Goal: Feedback & Contribution: Submit feedback/report problem

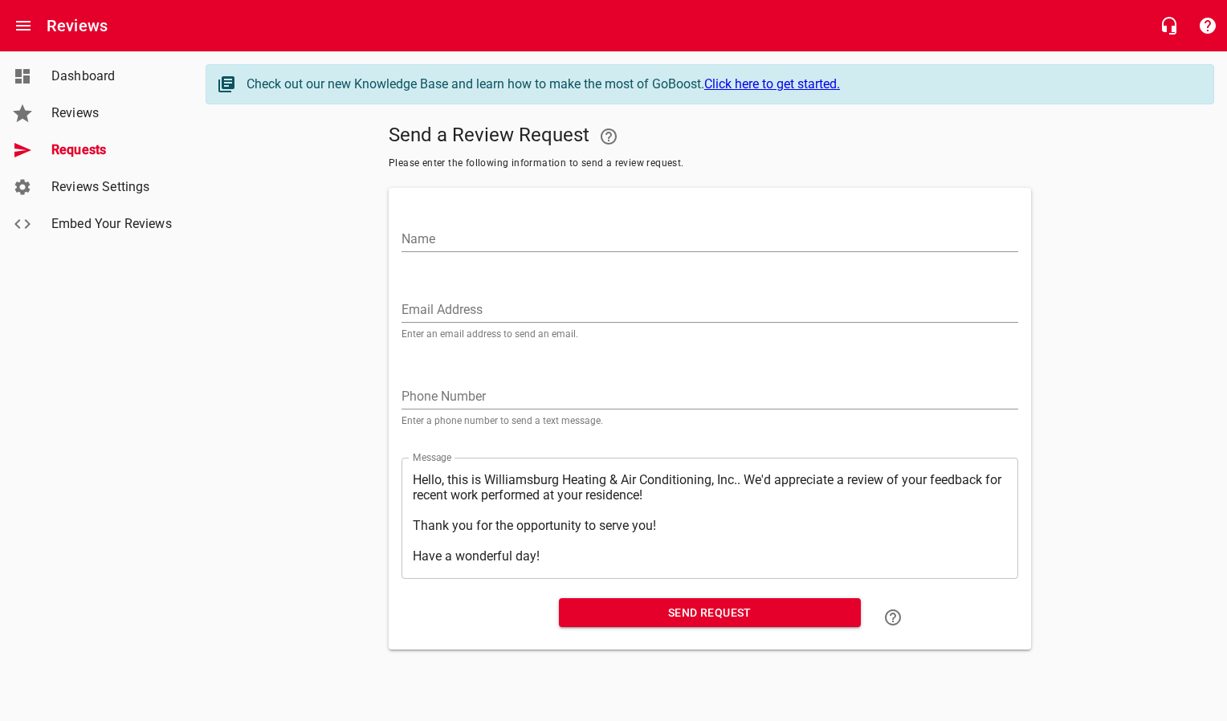
click at [451, 308] on input "Email Address" at bounding box center [710, 310] width 617 height 26
paste input "[EMAIL_ADDRESS][DOMAIN_NAME]"
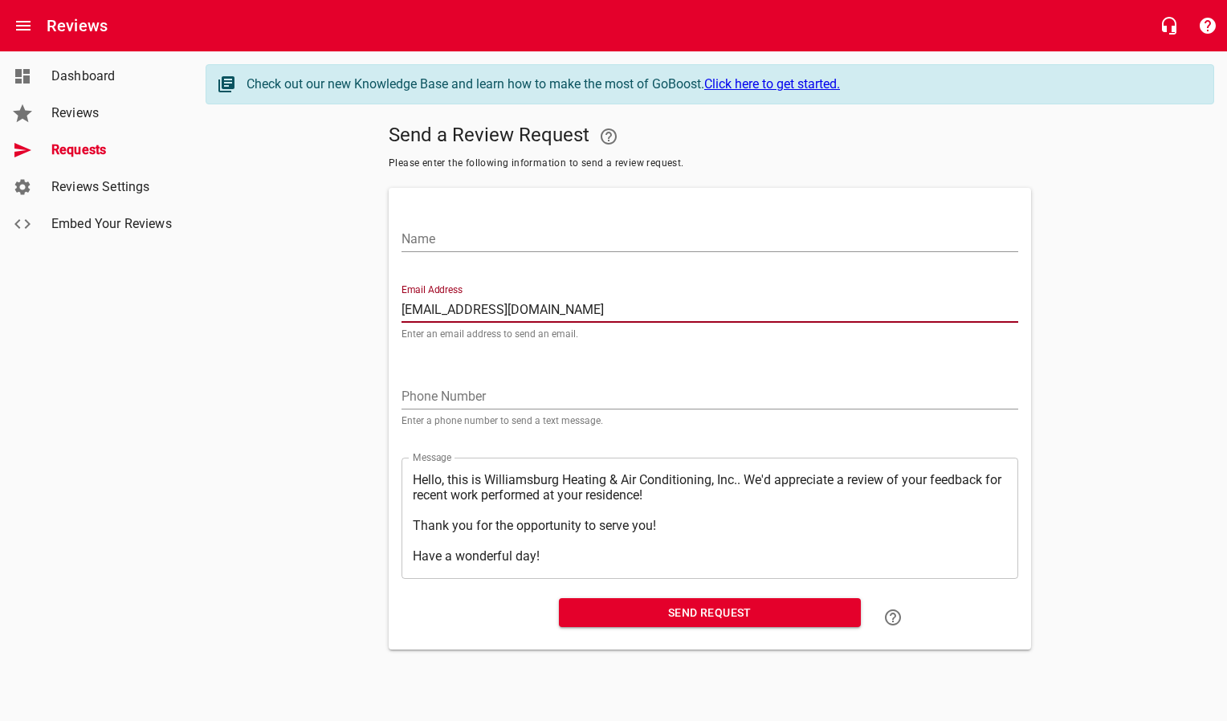
type input "[EMAIL_ADDRESS][DOMAIN_NAME]"
click at [415, 247] on input "Name" at bounding box center [710, 240] width 617 height 26
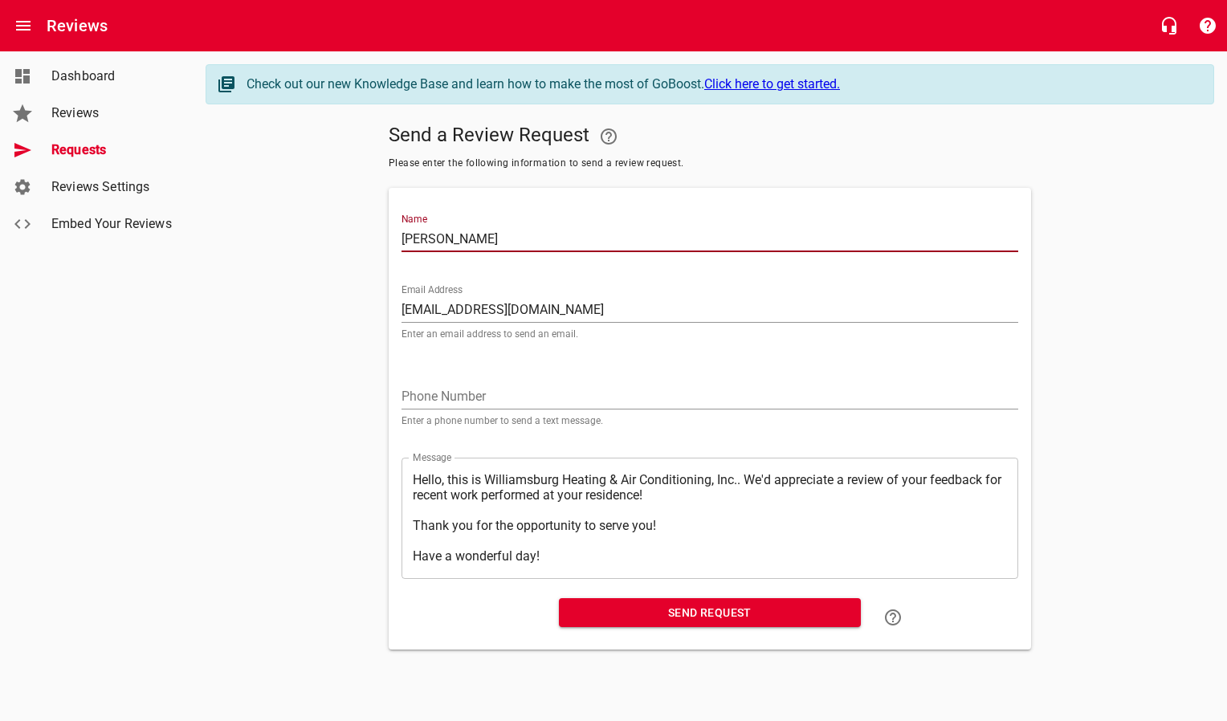
type input "[PERSON_NAME]"
click at [622, 613] on span "Send Request" at bounding box center [710, 613] width 276 height 20
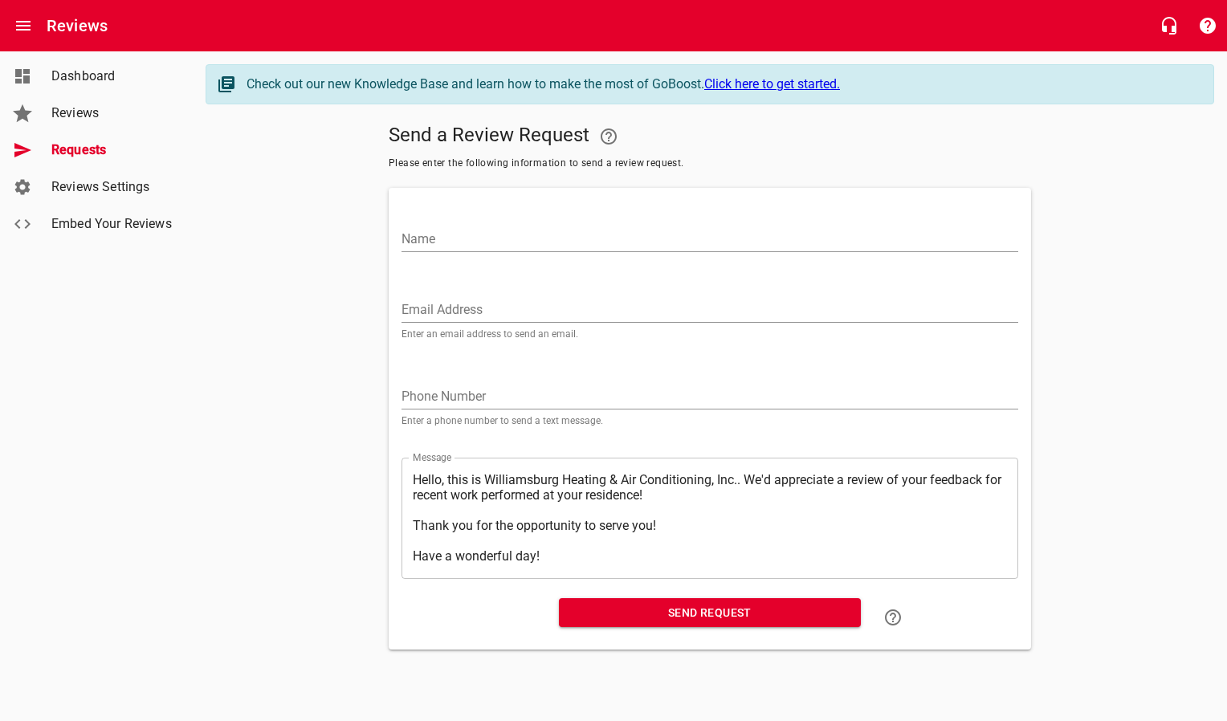
drag, startPoint x: 451, startPoint y: 294, endPoint x: 461, endPoint y: 304, distance: 14.8
click at [461, 304] on div "Email Address Enter an email address to send an email." at bounding box center [710, 311] width 617 height 55
click at [460, 302] on input "Email Address" at bounding box center [710, 310] width 617 height 26
paste input "[EMAIL_ADDRESS][DOMAIN_NAME]"
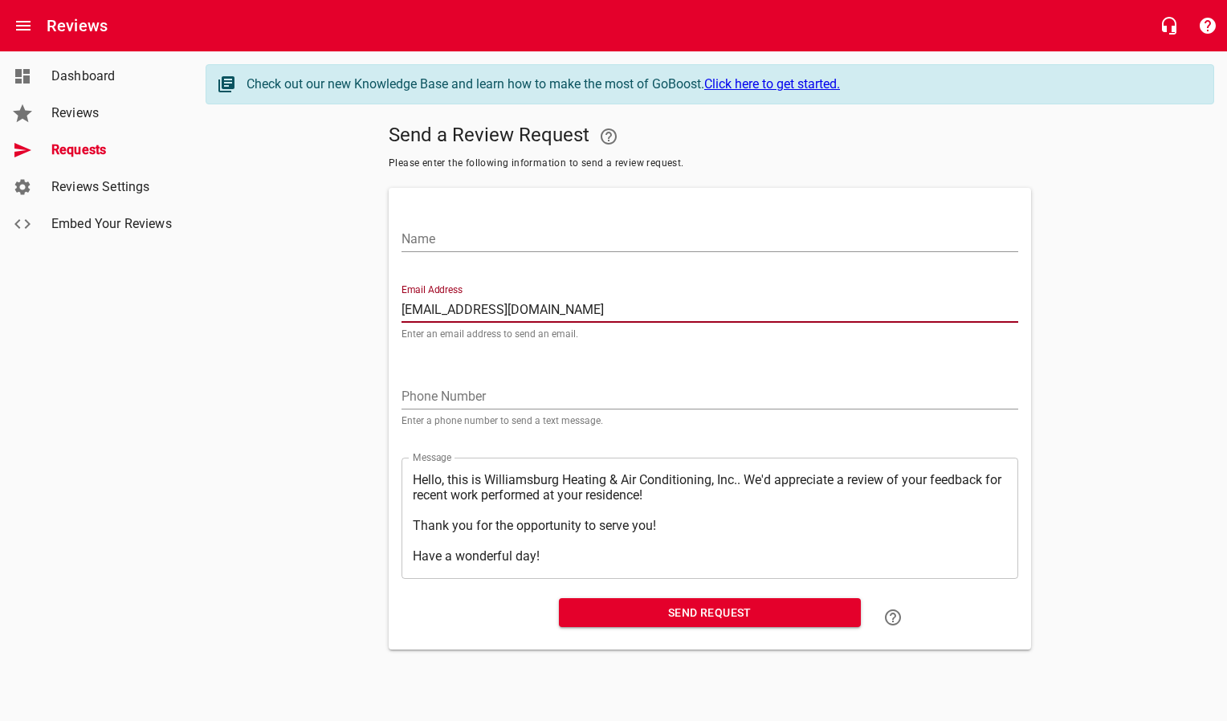
type input "[EMAIL_ADDRESS][DOMAIN_NAME]"
click at [473, 243] on input "Name" at bounding box center [710, 240] width 617 height 26
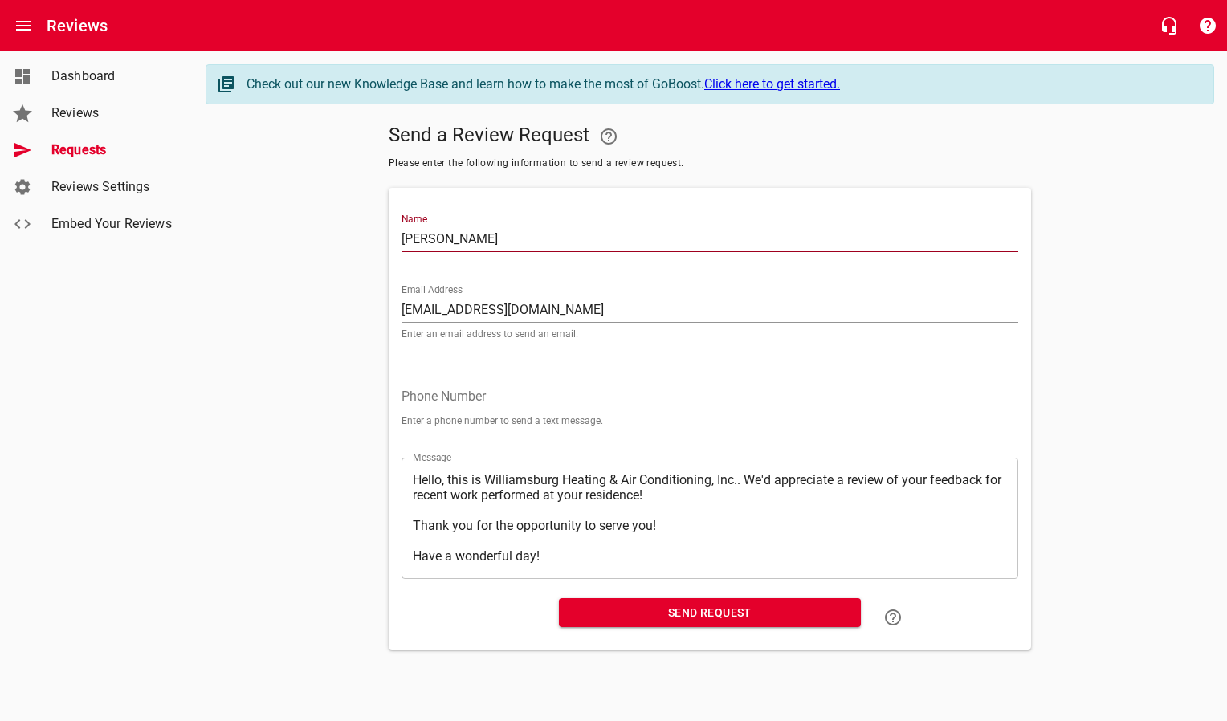
type input "[PERSON_NAME]"
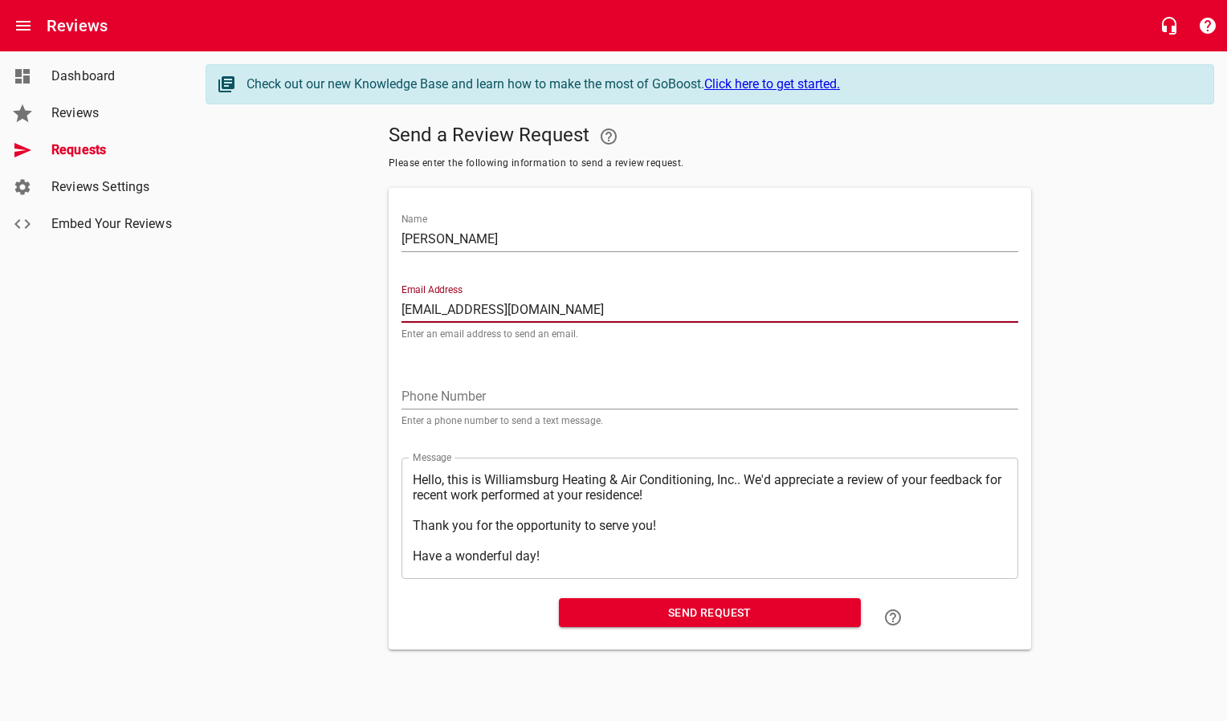
drag, startPoint x: 490, startPoint y: 315, endPoint x: 308, endPoint y: 324, distance: 181.7
click at [308, 322] on div "Send a Review Request Please enter the following information to send a review r…" at bounding box center [710, 383] width 1009 height 533
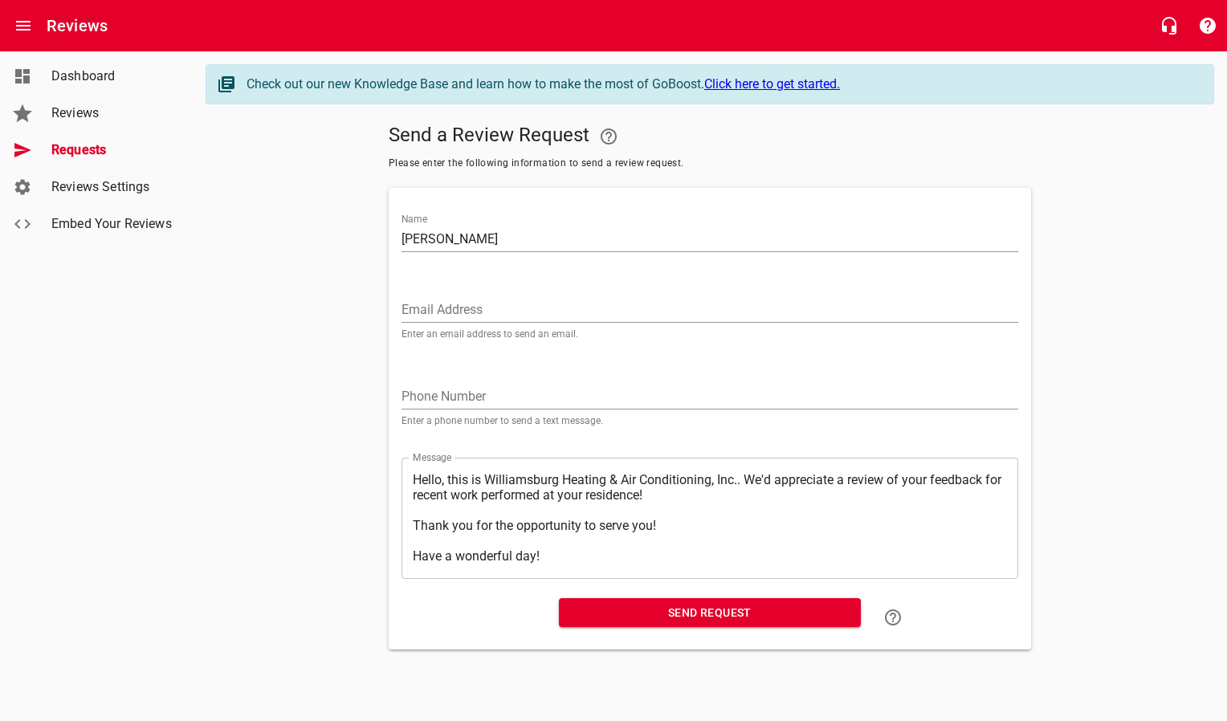
click at [451, 307] on input "Email Address" at bounding box center [710, 310] width 617 height 26
paste input "[EMAIL_ADDRESS][DOMAIN_NAME]"
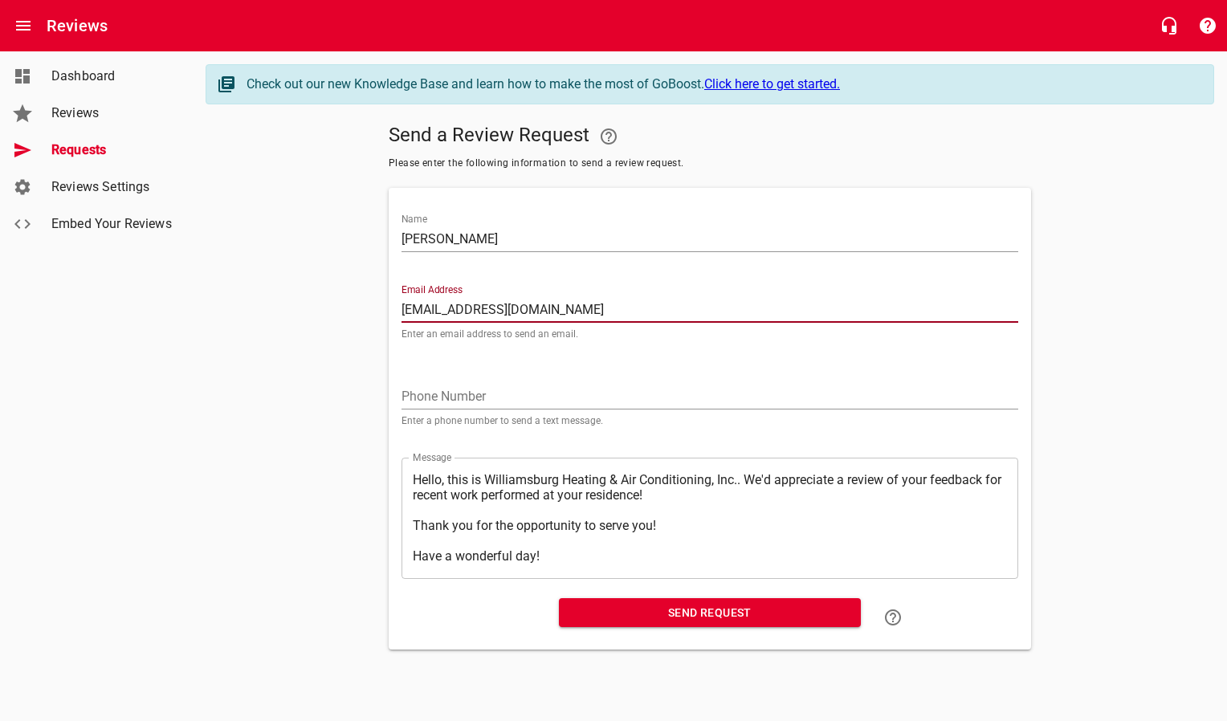
type input "[EMAIL_ADDRESS][DOMAIN_NAME]"
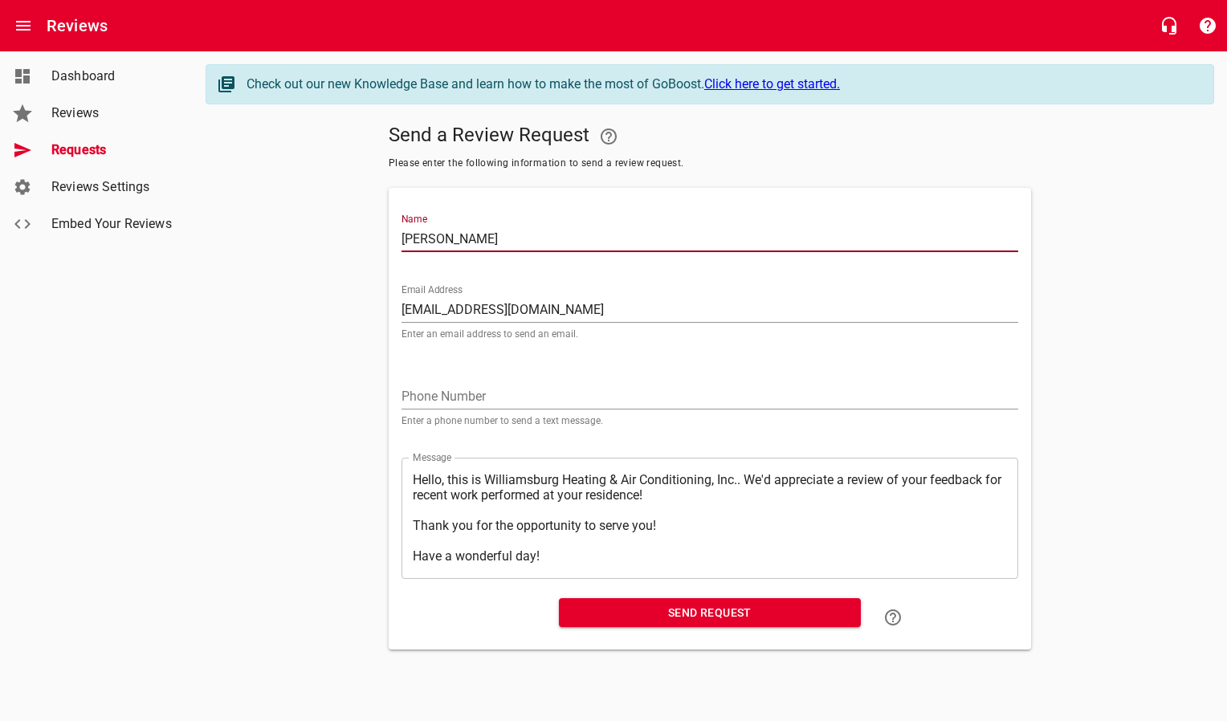
click at [480, 239] on input "[PERSON_NAME]" at bounding box center [710, 240] width 617 height 26
drag, startPoint x: 480, startPoint y: 239, endPoint x: 366, endPoint y: 245, distance: 114.2
click at [366, 242] on div "Send a Review Request Please enter the following information to send a review r…" at bounding box center [710, 383] width 1009 height 533
type input "[PERSON_NAME]"
click at [631, 620] on span "Send Request" at bounding box center [710, 613] width 276 height 20
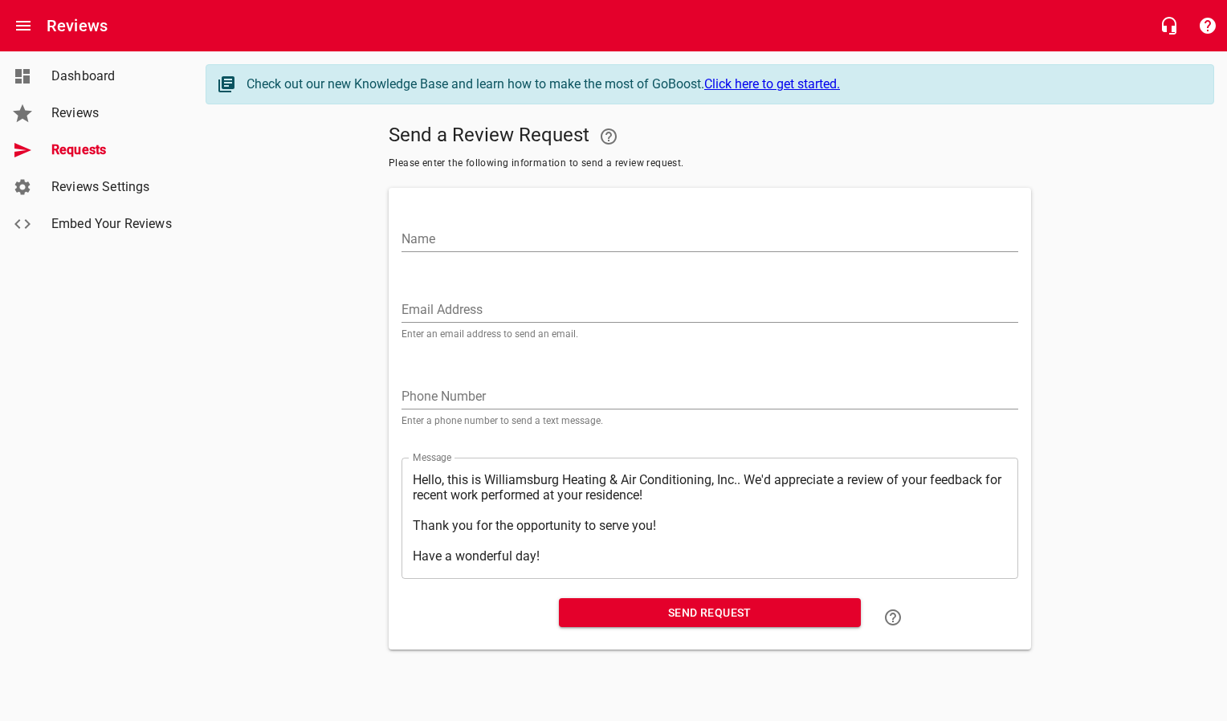
click at [576, 296] on div "Email Address Enter an email address to send an email." at bounding box center [710, 311] width 617 height 55
click at [573, 304] on input "Email Address" at bounding box center [710, 310] width 617 height 26
paste input "[EMAIL_ADDRESS][DOMAIN_NAME]"
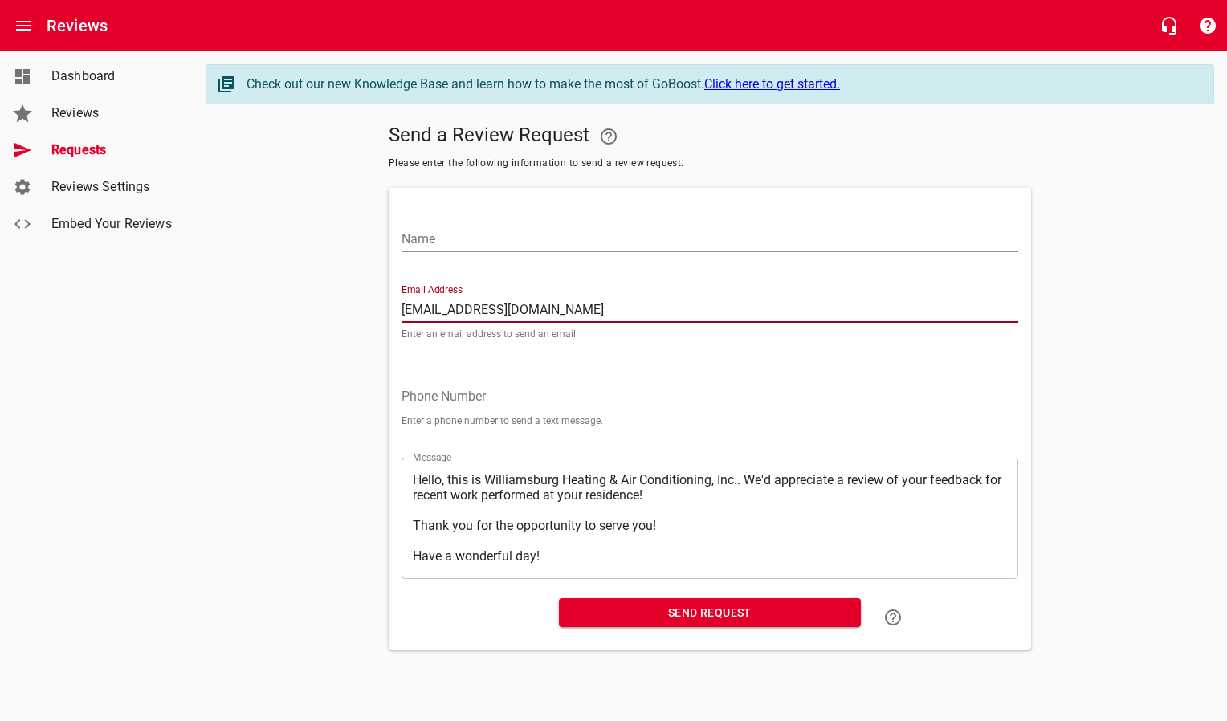
type input "[EMAIL_ADDRESS][DOMAIN_NAME]"
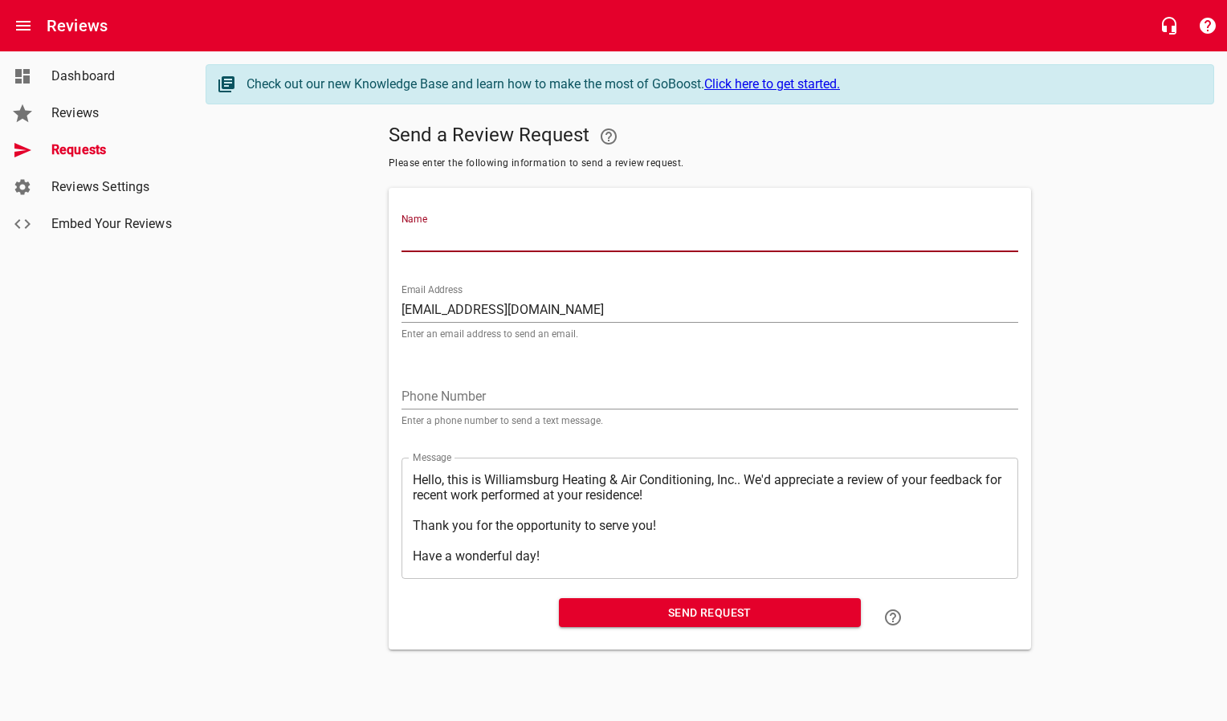
click at [533, 243] on input "Name" at bounding box center [710, 240] width 617 height 26
type input "[PERSON_NAME]"
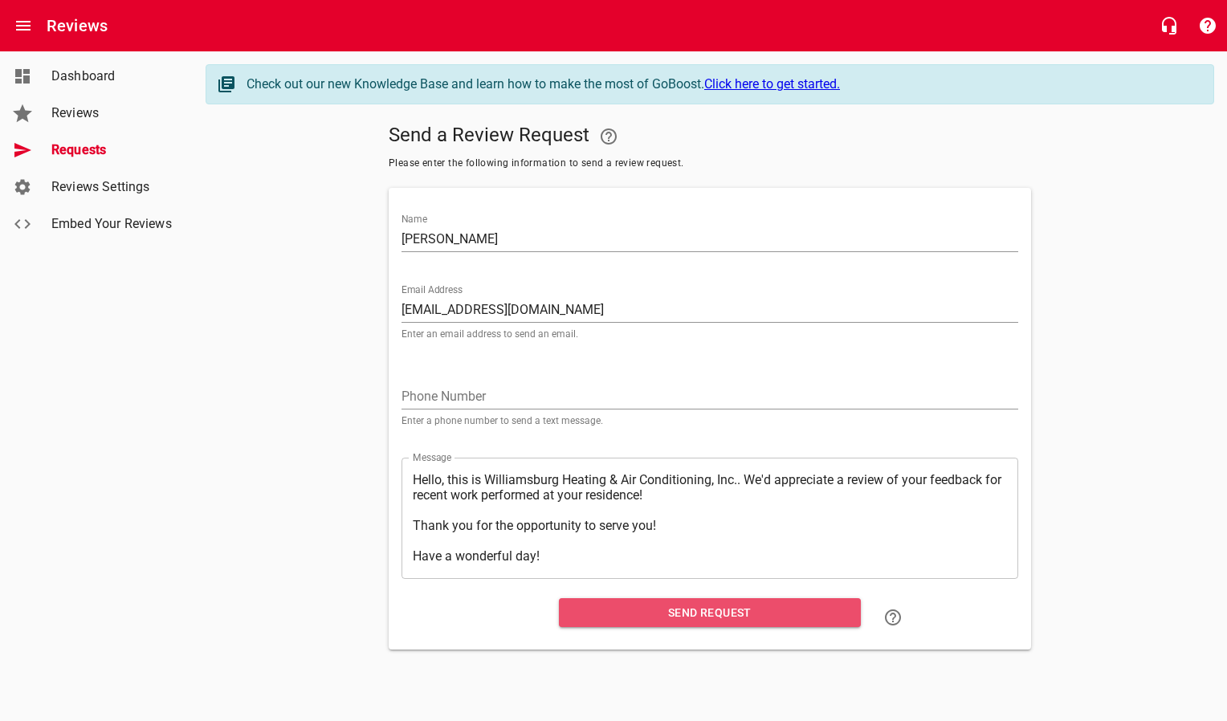
click at [651, 618] on span "Send Request" at bounding box center [710, 613] width 276 height 20
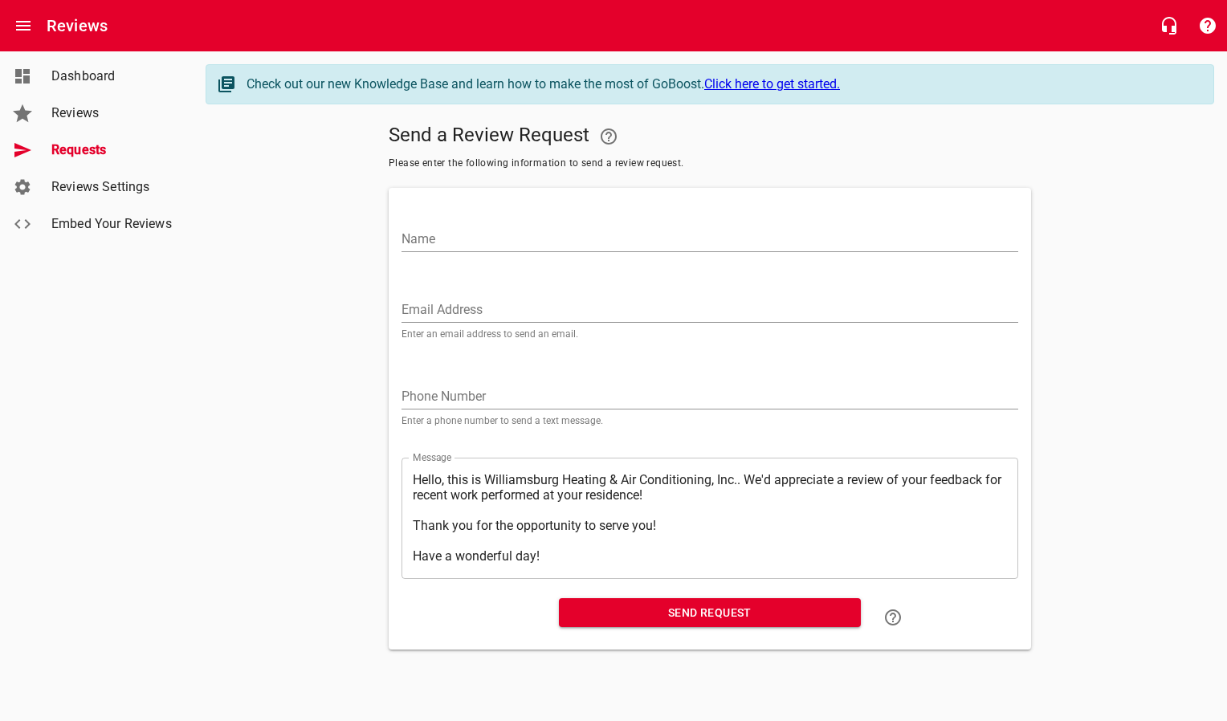
click at [559, 313] on input "Email Address" at bounding box center [710, 310] width 617 height 26
paste input "[EMAIL_ADDRESS][DOMAIN_NAME]"
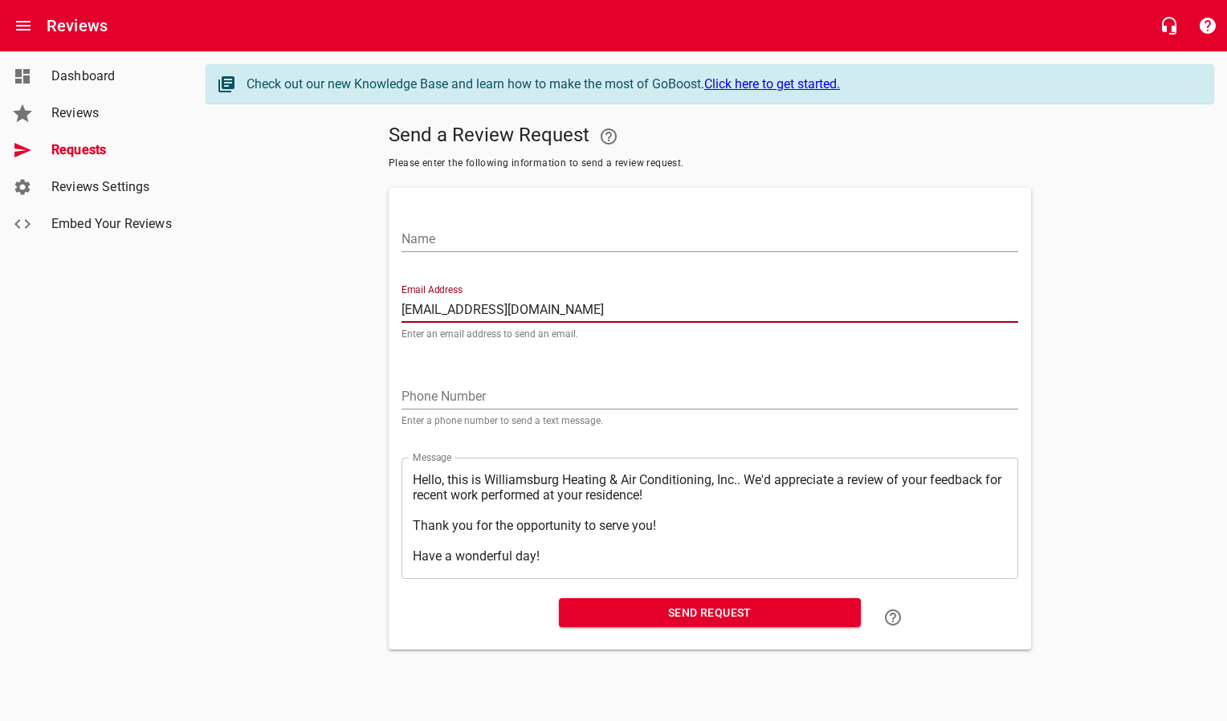
type input "[EMAIL_ADDRESS][DOMAIN_NAME]"
click at [543, 236] on input "Name" at bounding box center [710, 240] width 617 height 26
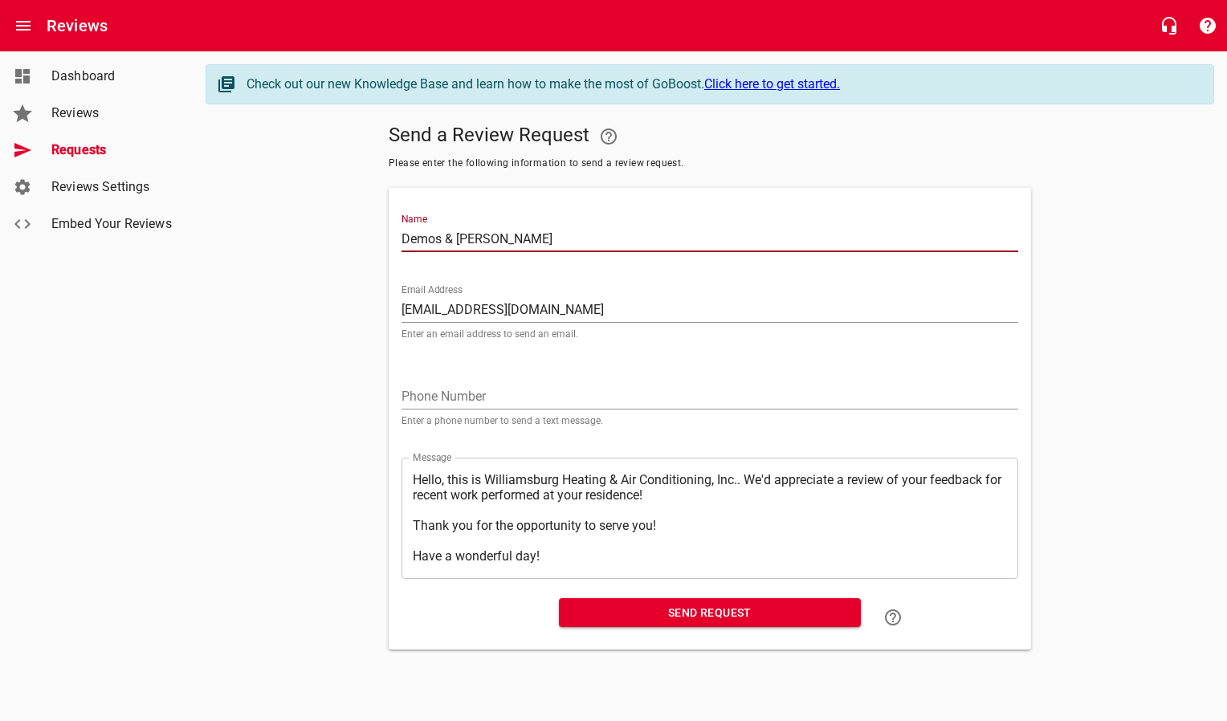
type input "Demos & [PERSON_NAME]"
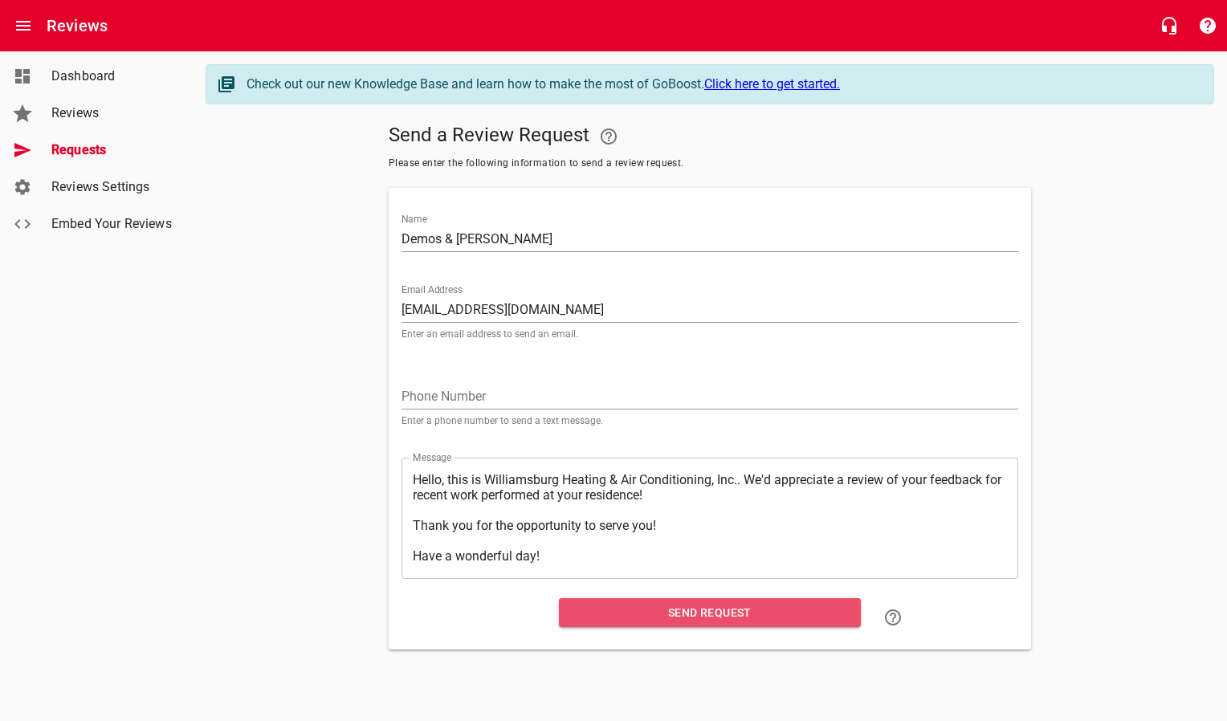
click at [585, 615] on span "Send Request" at bounding box center [710, 613] width 276 height 20
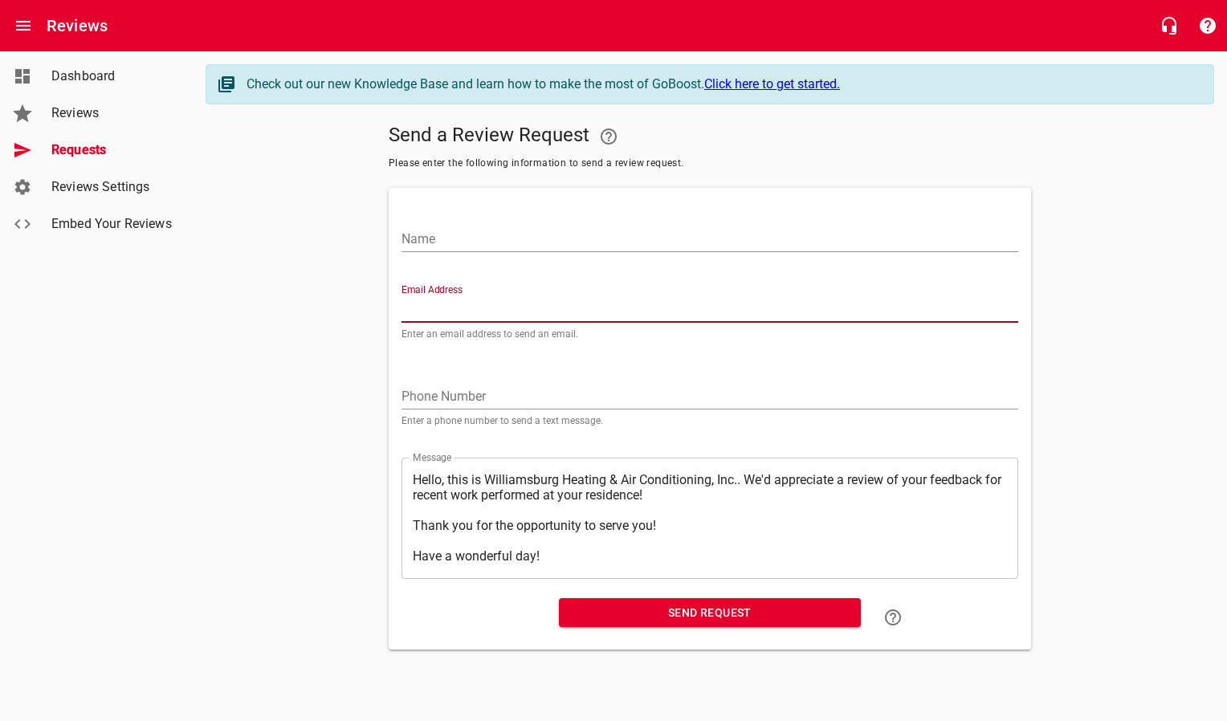
click at [448, 312] on input "Email Address" at bounding box center [710, 310] width 617 height 26
paste input "[EMAIL_ADDRESS][DOMAIN_NAME]"
type input "[EMAIL_ADDRESS][DOMAIN_NAME]"
click at [455, 242] on input "Name" at bounding box center [710, 240] width 617 height 26
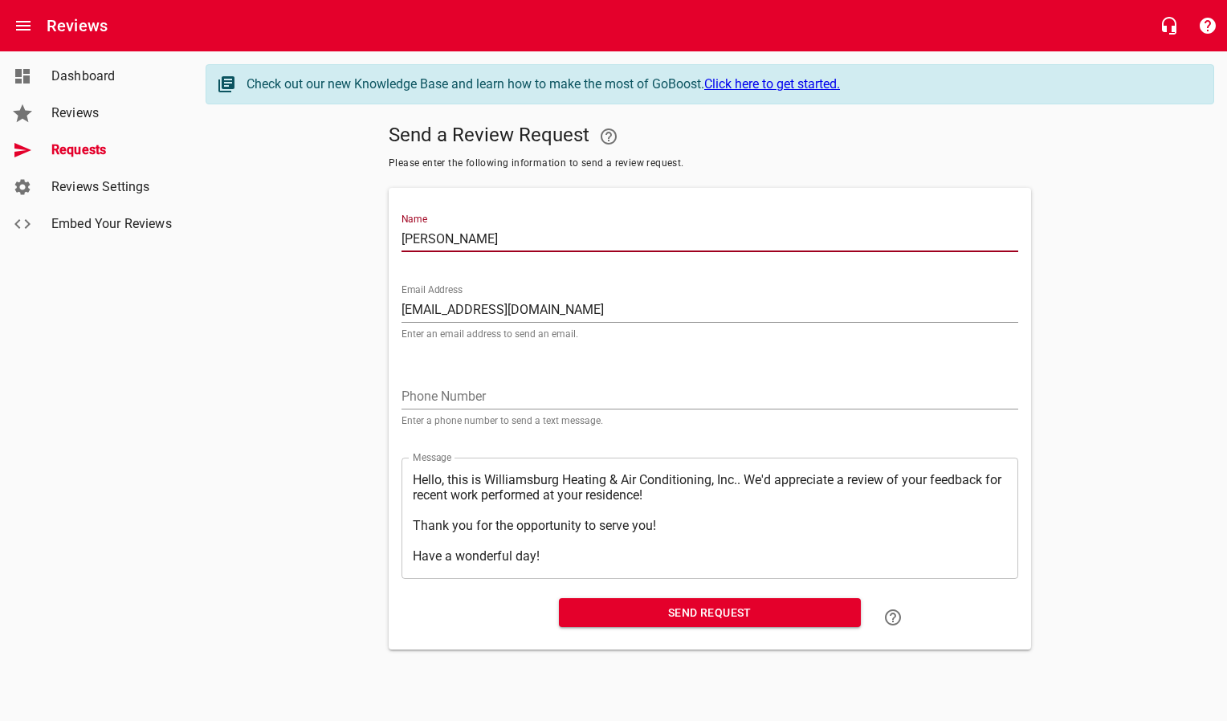
type input "[PERSON_NAME]"
click at [600, 618] on span "Send Request" at bounding box center [710, 613] width 276 height 20
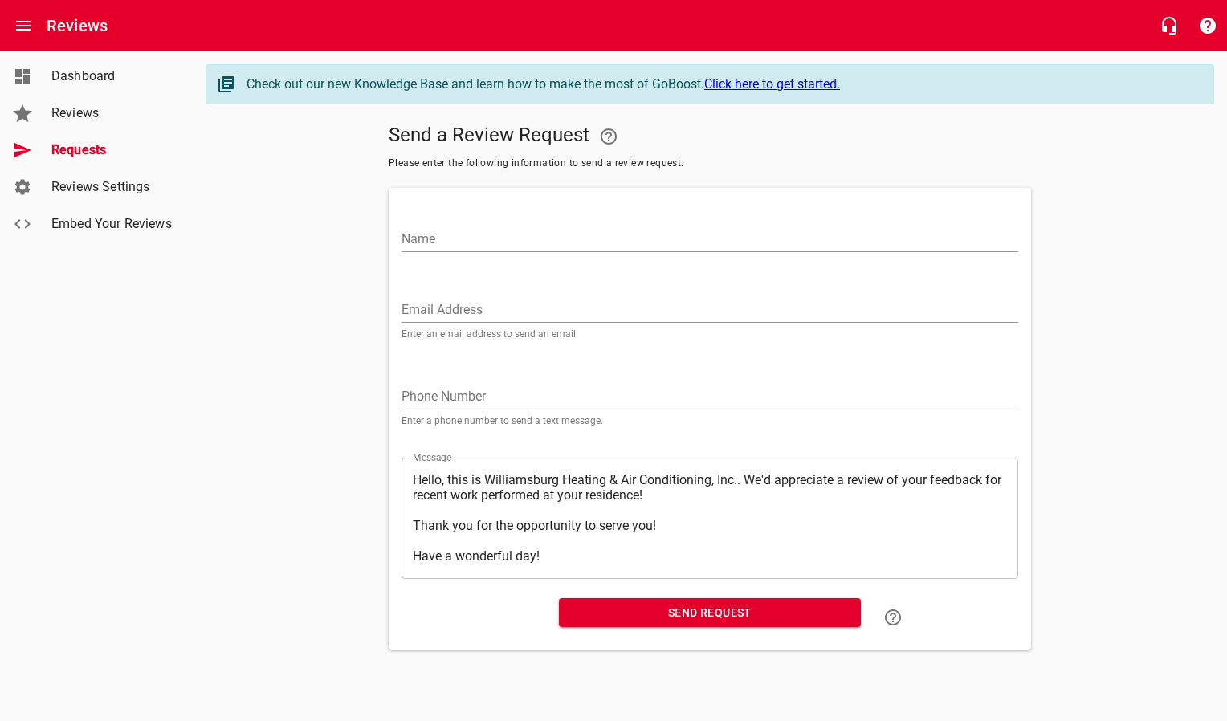
click at [474, 313] on input "Email Address" at bounding box center [710, 310] width 617 height 26
paste input "[EMAIL_ADDRESS][DOMAIN_NAME]"
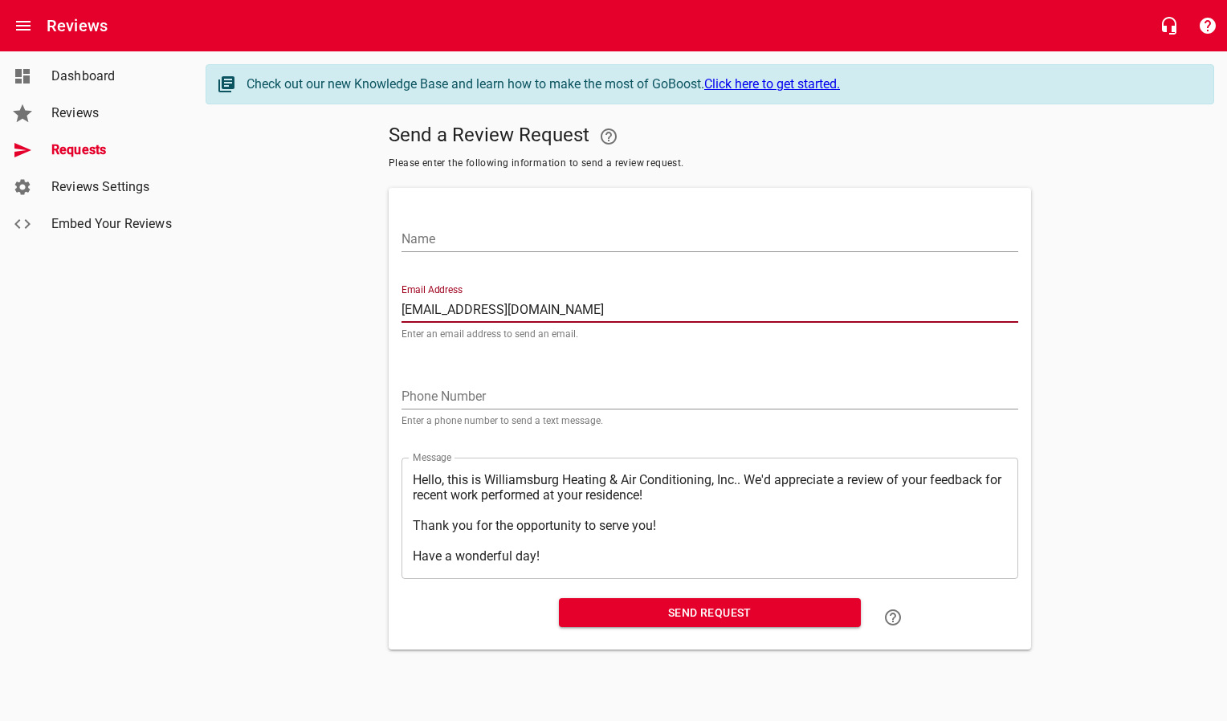
type input "[EMAIL_ADDRESS][DOMAIN_NAME]"
click at [479, 236] on input "Name" at bounding box center [710, 240] width 617 height 26
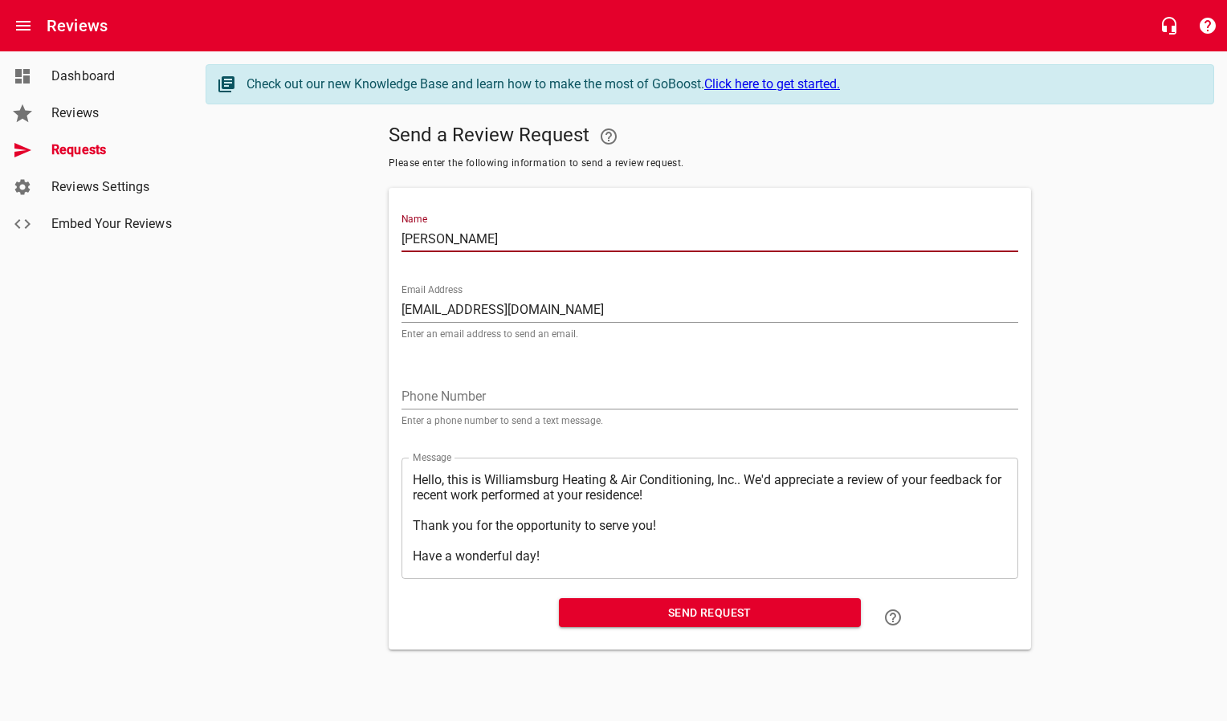
type input "[PERSON_NAME]"
click at [573, 618] on span "Send Request" at bounding box center [710, 613] width 276 height 20
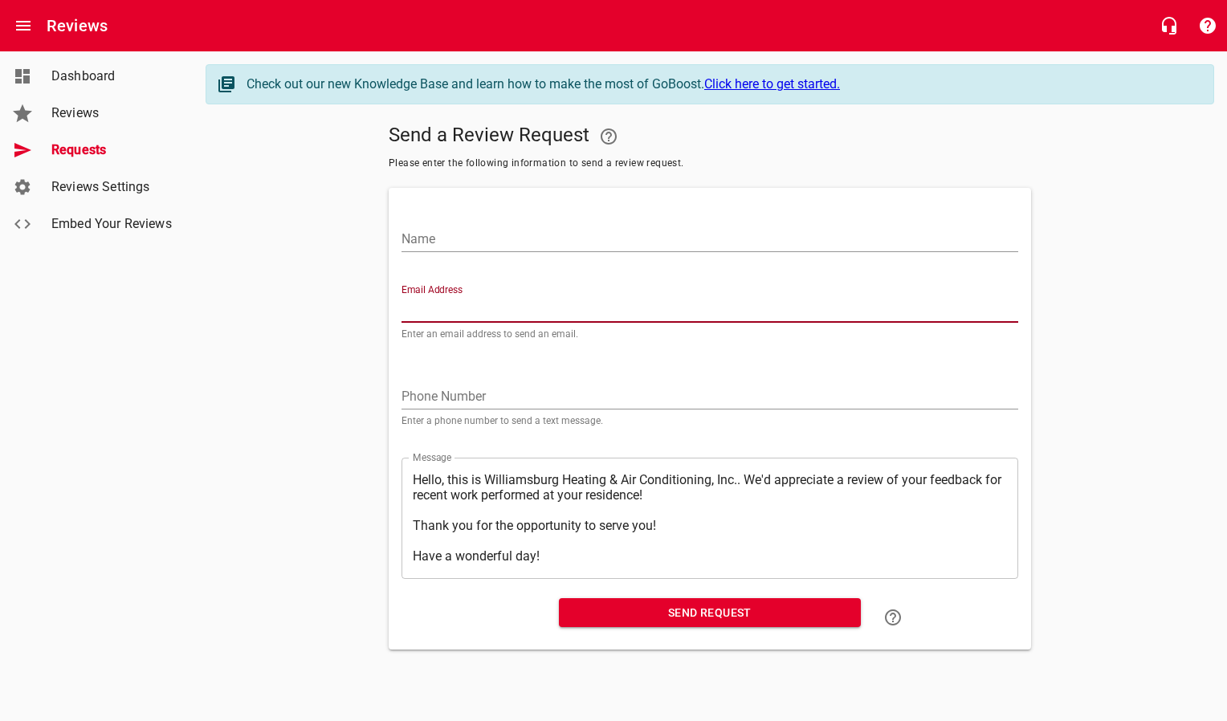
click at [519, 315] on input "Email Address" at bounding box center [710, 310] width 617 height 26
paste input "[EMAIL_ADDRESS][DOMAIN_NAME]"
type input "[EMAIL_ADDRESS][DOMAIN_NAME]"
click at [514, 243] on input "Name" at bounding box center [710, 240] width 617 height 26
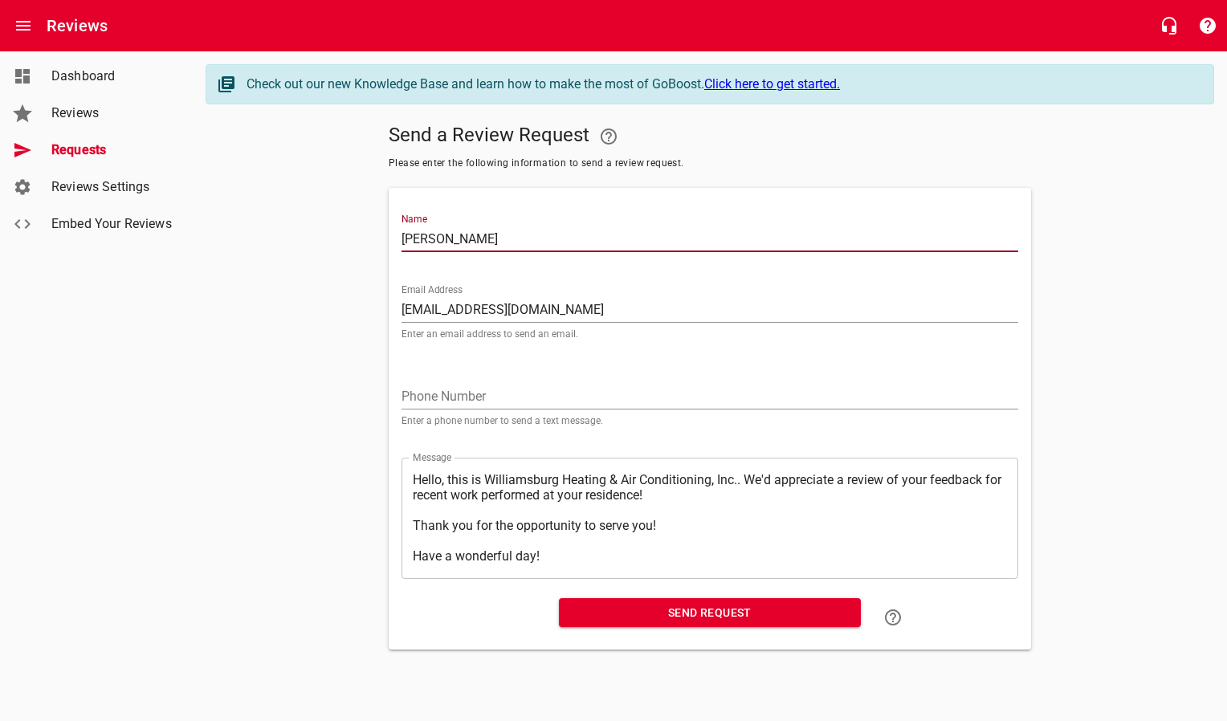
type input "[PERSON_NAME]"
click at [624, 618] on span "Send Request" at bounding box center [710, 613] width 276 height 20
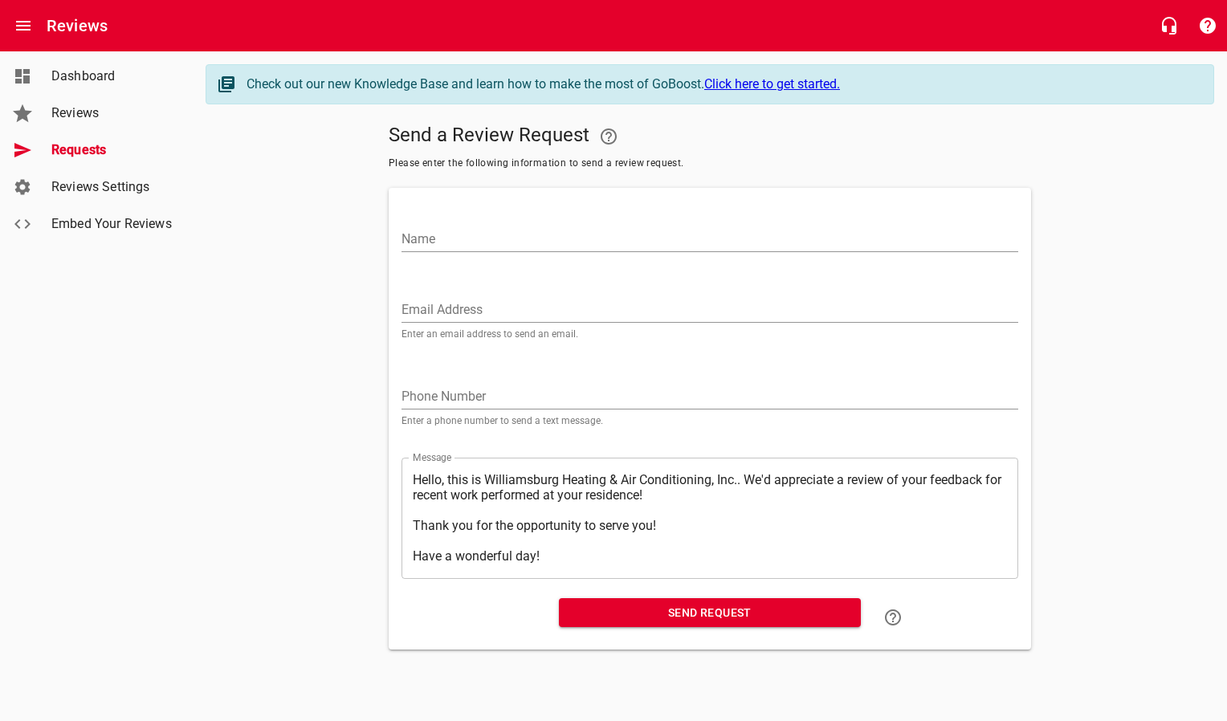
click at [465, 307] on input "Email Address" at bounding box center [710, 310] width 617 height 26
paste input "[EMAIL_ADDRESS][DOMAIN_NAME]"
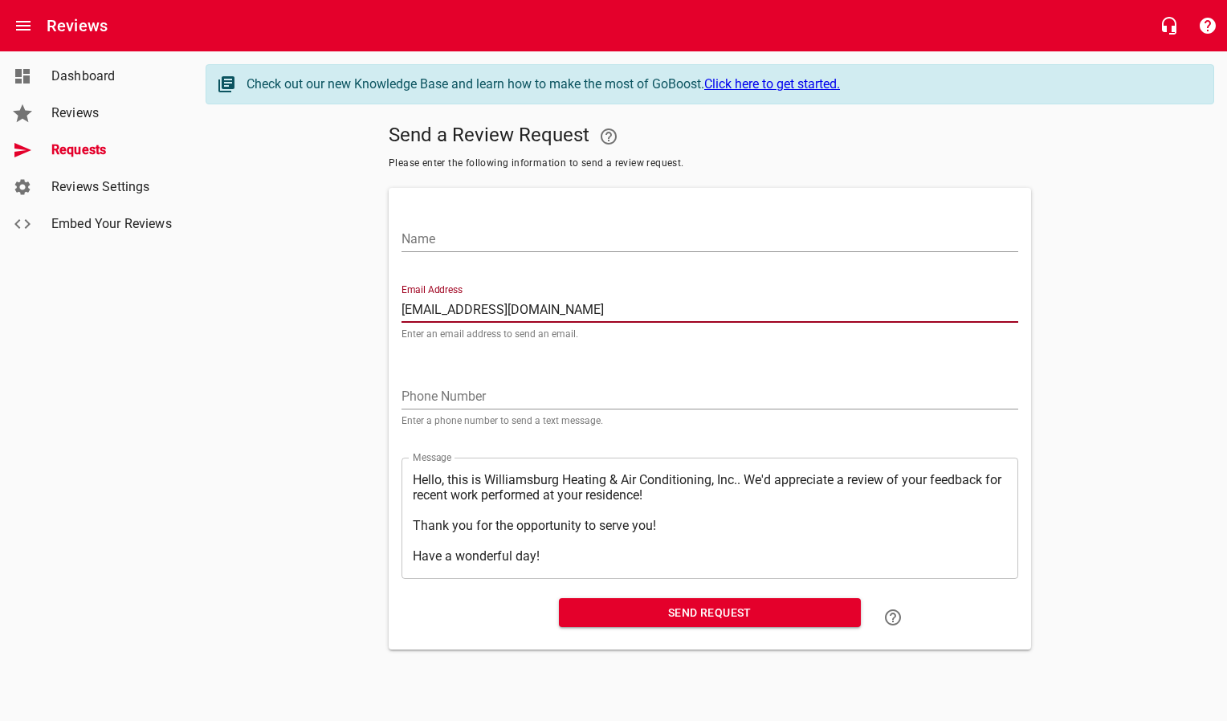
type input "[EMAIL_ADDRESS][DOMAIN_NAME]"
click at [476, 245] on input "Name" at bounding box center [710, 240] width 617 height 26
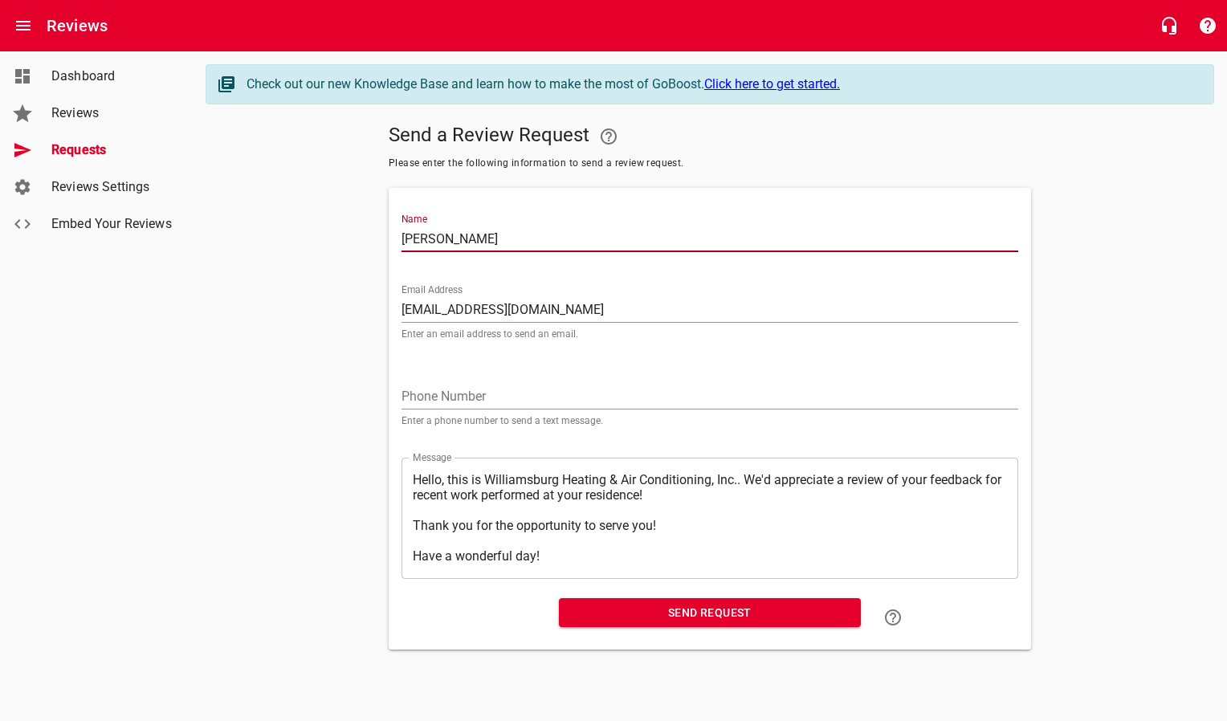
type input "[PERSON_NAME]"
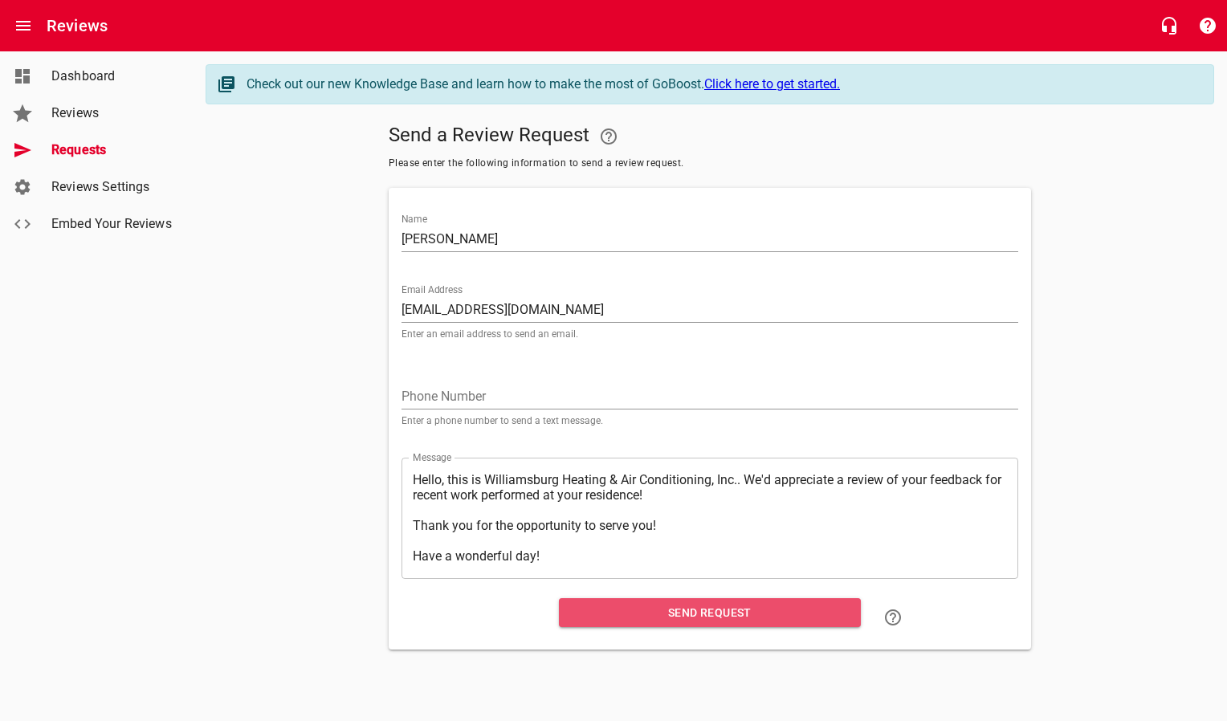
click at [657, 612] on span "Send Request" at bounding box center [710, 613] width 276 height 20
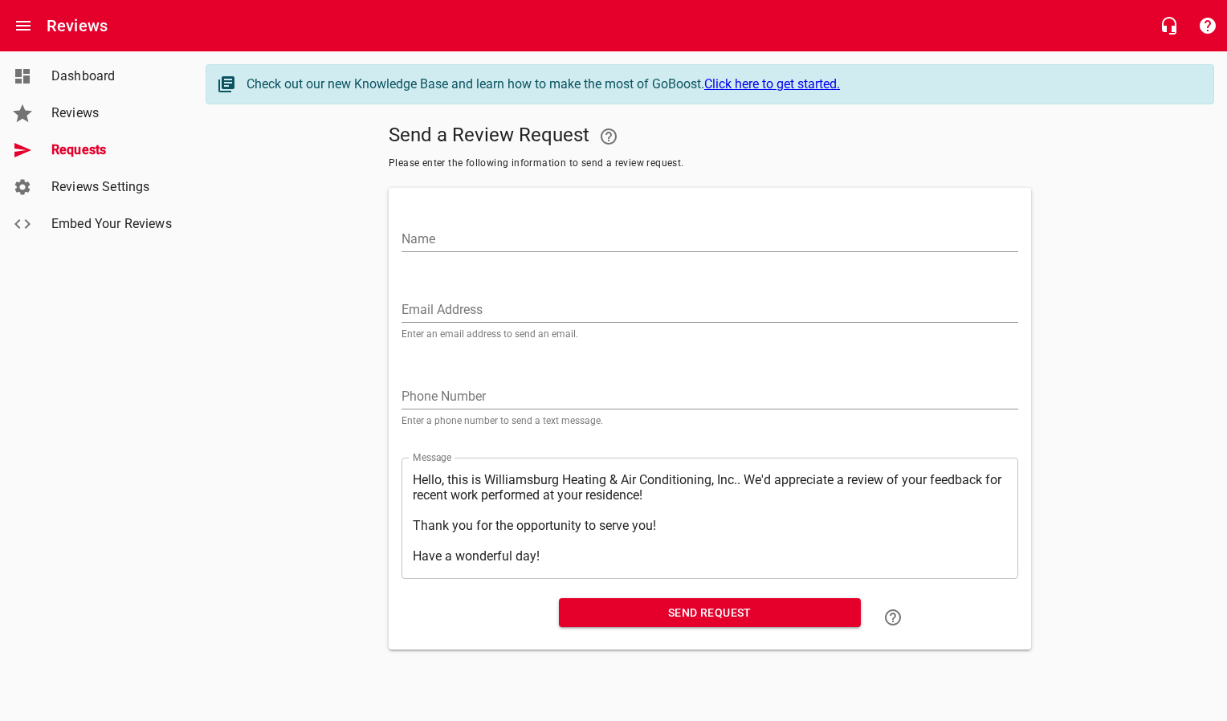
click at [463, 305] on input "Email Address" at bounding box center [710, 310] width 617 height 26
paste input "[EMAIL_ADDRESS][DOMAIN_NAME]"
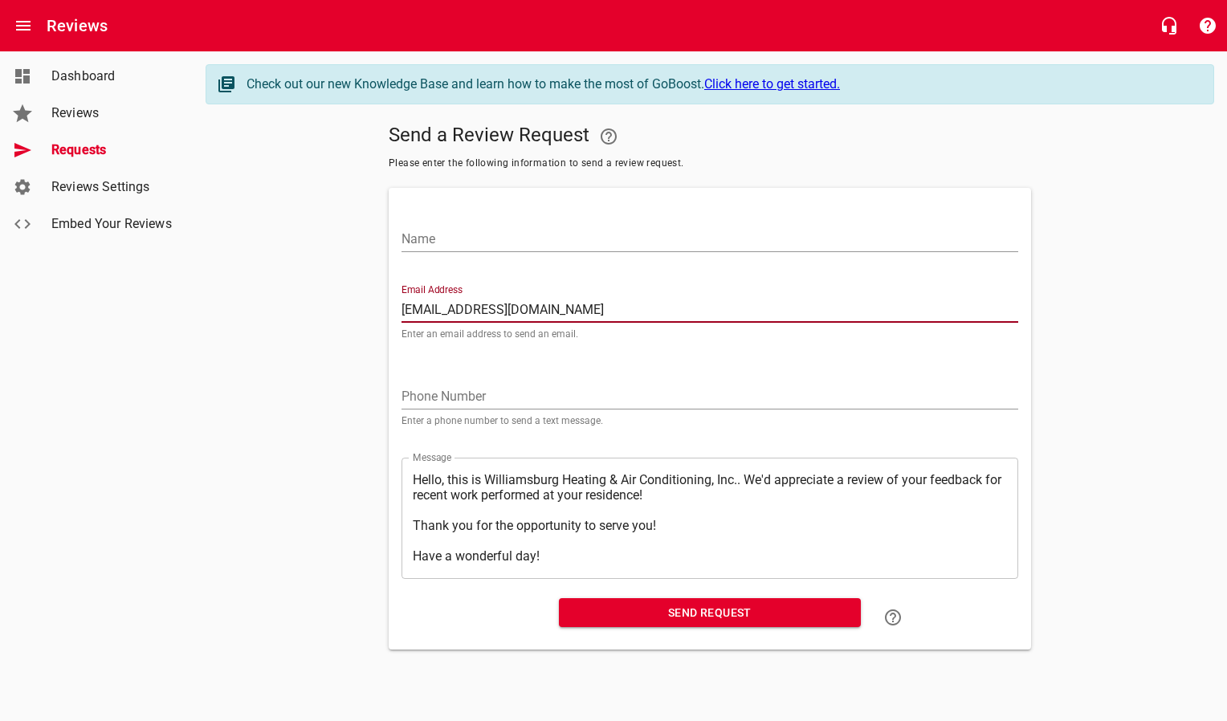
type input "[EMAIL_ADDRESS][DOMAIN_NAME]"
click at [469, 244] on input "Name" at bounding box center [710, 240] width 617 height 26
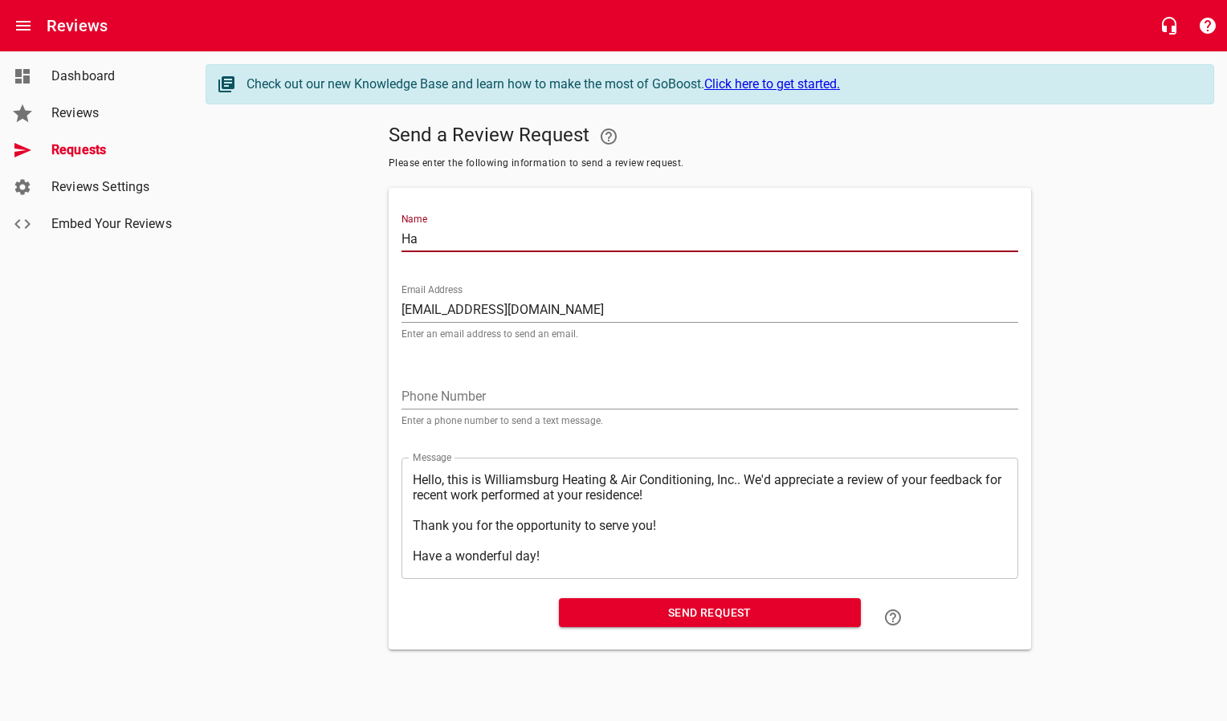
type input "H"
type input "[PERSON_NAME] & [PERSON_NAME]"
click at [729, 606] on span "Send Request" at bounding box center [710, 613] width 276 height 20
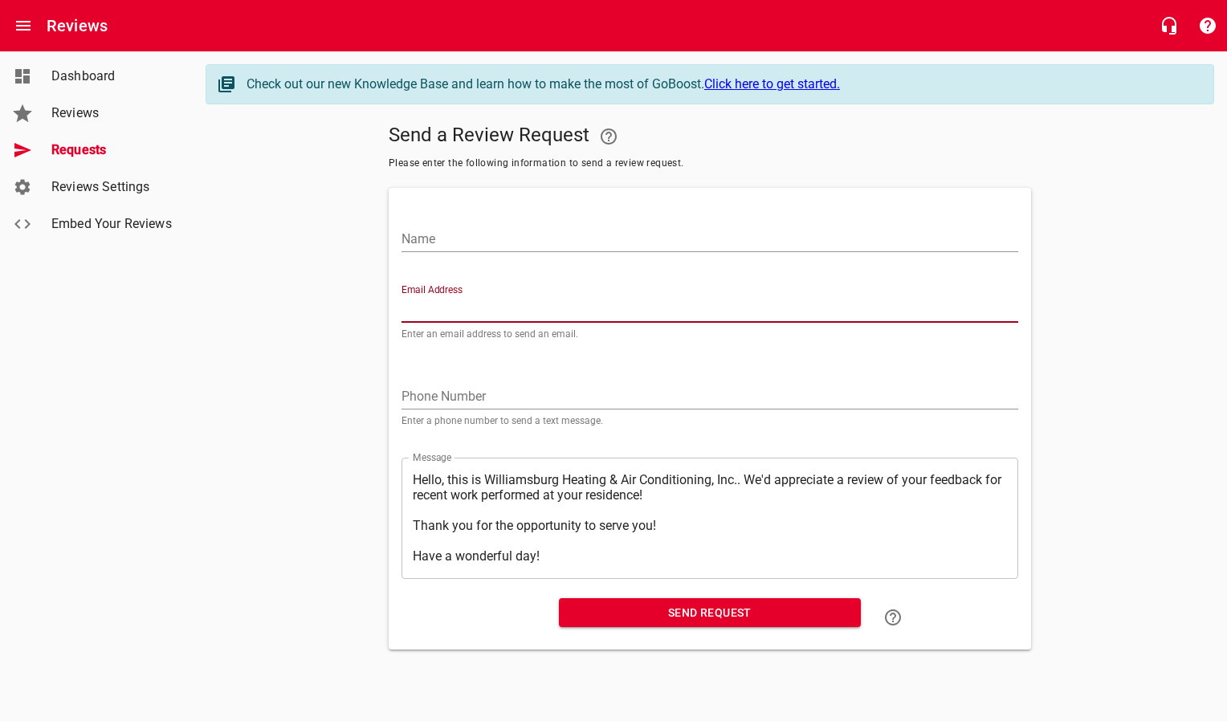
click at [489, 303] on input "Email Address" at bounding box center [710, 310] width 617 height 26
paste input "[EMAIL_ADDRESS][DOMAIN_NAME]"
type input "[EMAIL_ADDRESS][DOMAIN_NAME]"
click at [480, 246] on input "Name" at bounding box center [710, 240] width 617 height 26
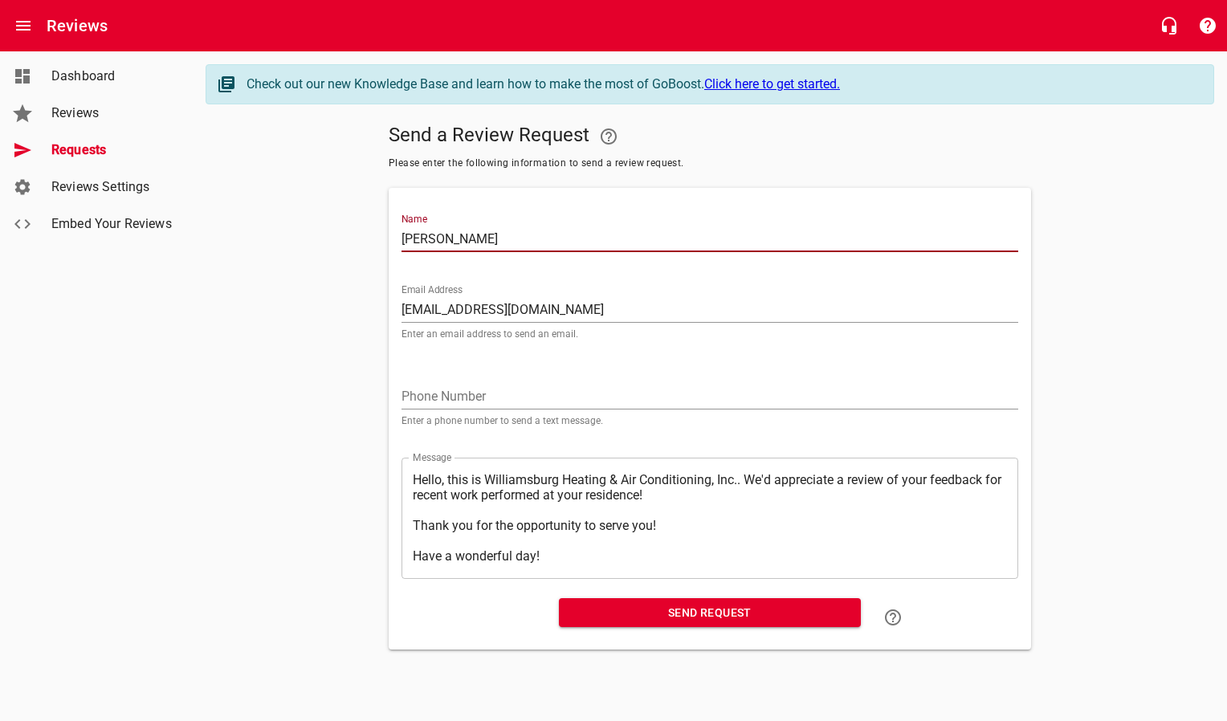
type input "[PERSON_NAME]"
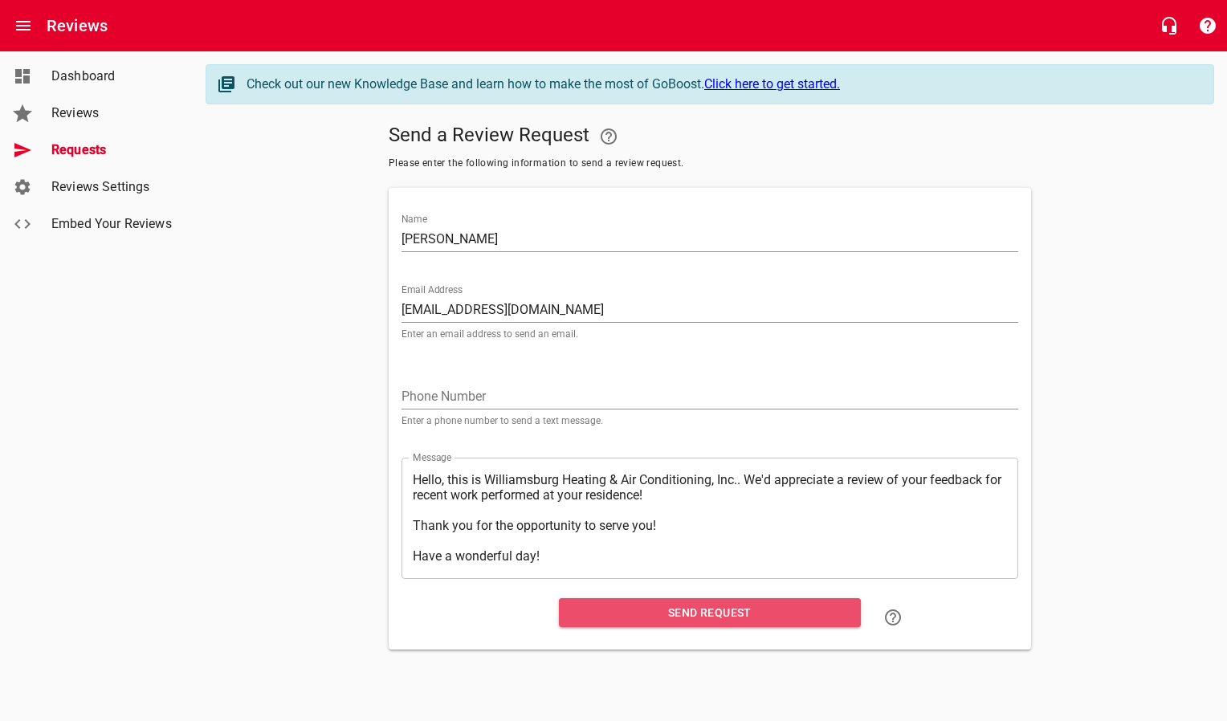
click at [652, 617] on span "Send Request" at bounding box center [710, 613] width 276 height 20
